Goal: Navigation & Orientation: Find specific page/section

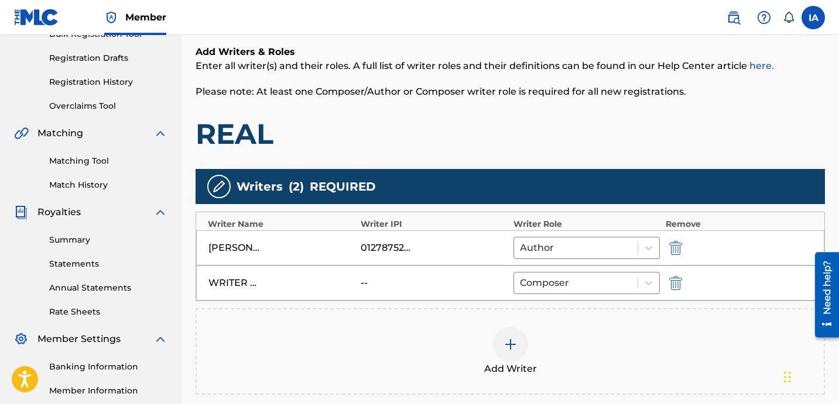
click at [468, 129] on h1 "REAL" at bounding box center [510, 133] width 629 height 35
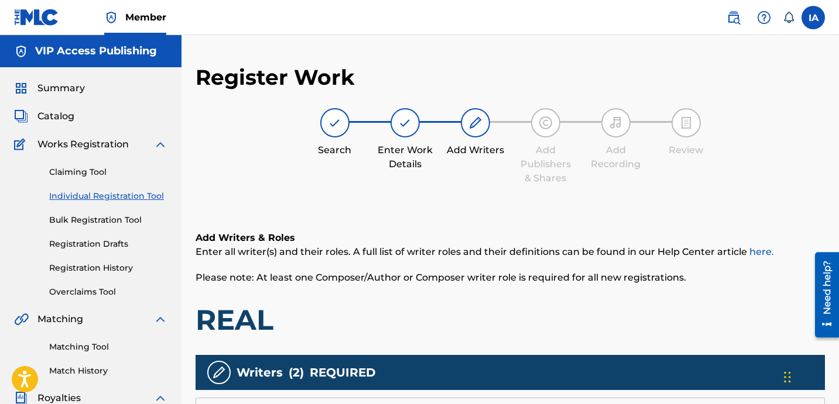
click at [148, 199] on link "Individual Registration Tool" at bounding box center [108, 196] width 118 height 12
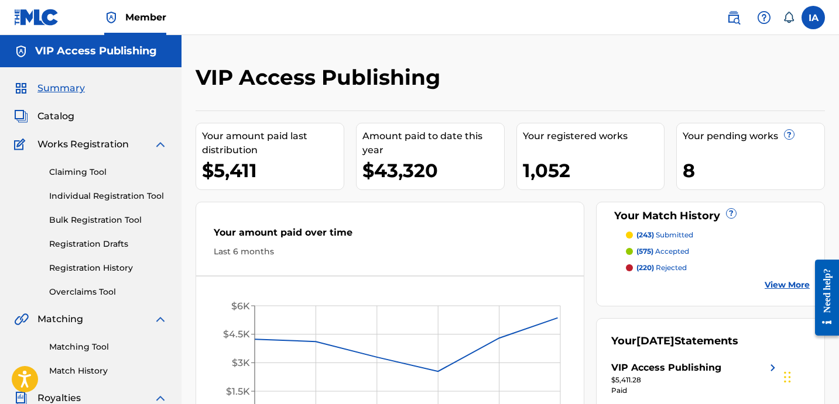
click at [658, 55] on div "VIP Access Publishing Your amount paid last distribution $5,411 Amount paid to …" at bounding box center [509, 352] width 657 height 634
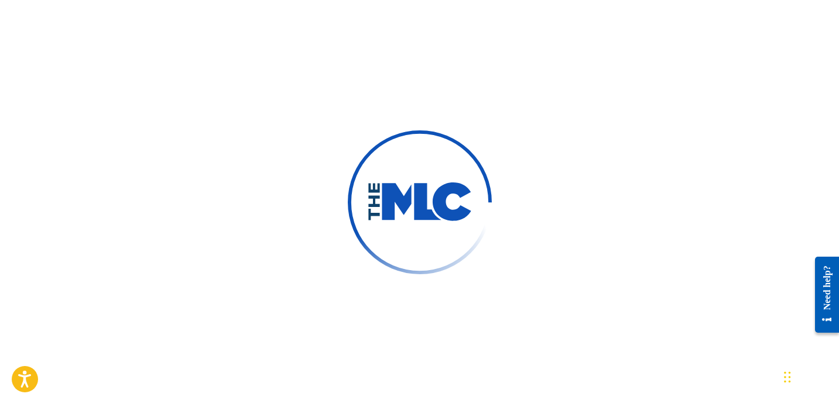
click at [237, 57] on div at bounding box center [419, 202] width 839 height 404
